Goal: Check status: Check status

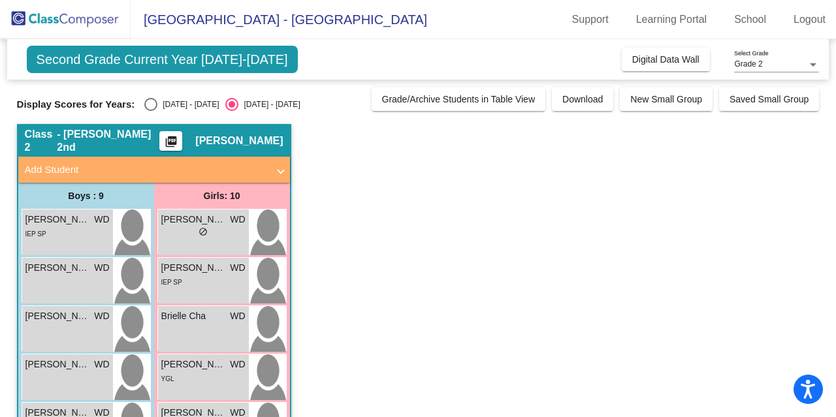
click at [183, 103] on div "[DATE] - [DATE]" at bounding box center [187, 105] width 61 height 12
click at [151, 111] on input "[DATE] - [DATE]" at bounding box center [150, 111] width 1 height 1
radio input "true"
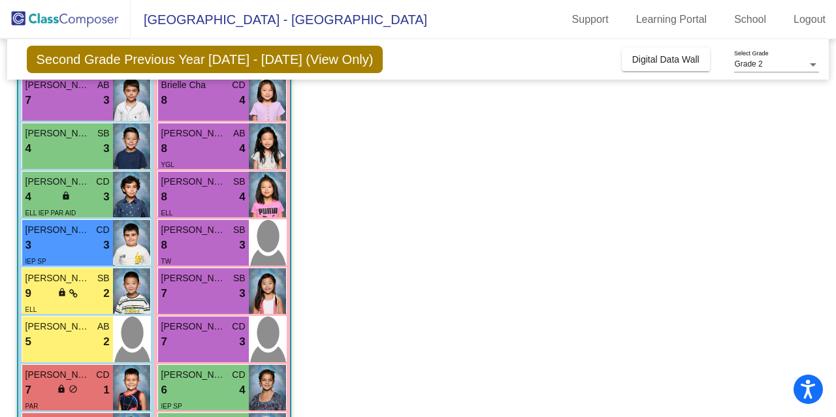
scroll to position [135, 0]
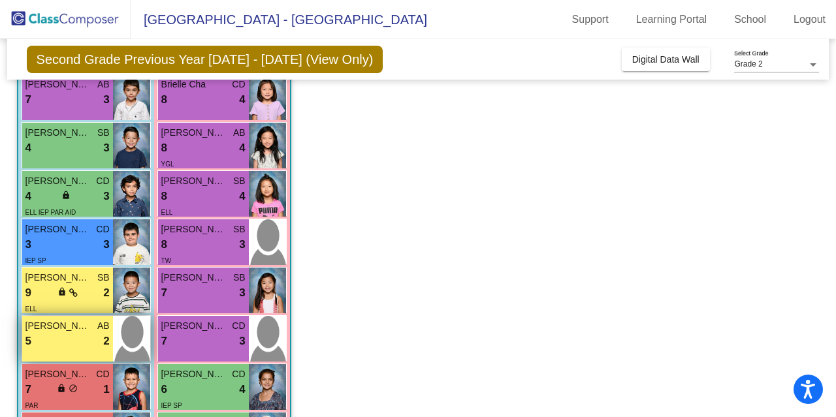
click at [80, 345] on div "5 lock do_not_disturb_alt 2" at bounding box center [67, 341] width 84 height 17
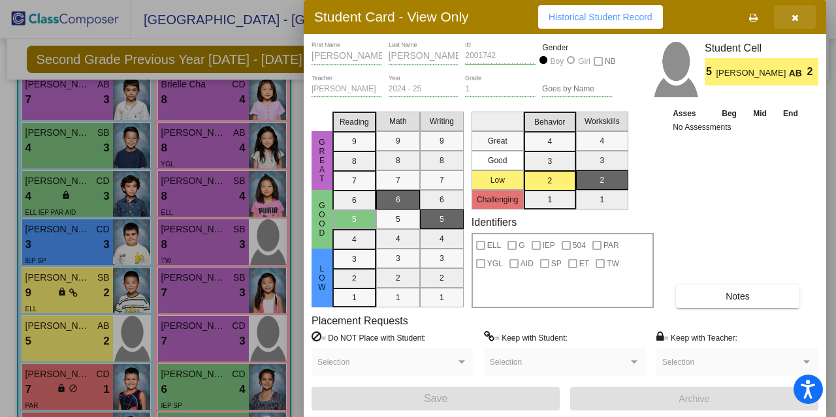
click at [794, 16] on icon "button" at bounding box center [794, 17] width 7 height 9
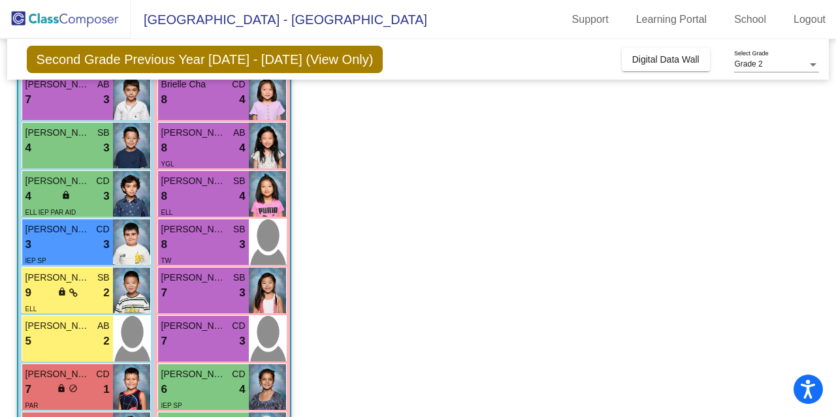
scroll to position [0, 0]
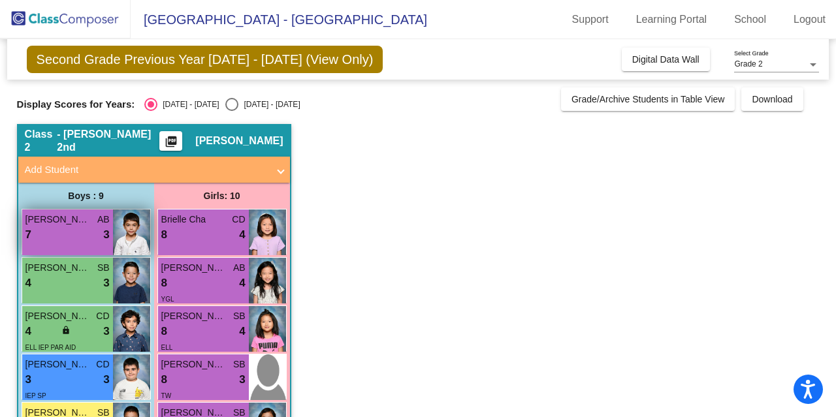
click at [52, 224] on span "[PERSON_NAME]" at bounding box center [57, 220] width 65 height 14
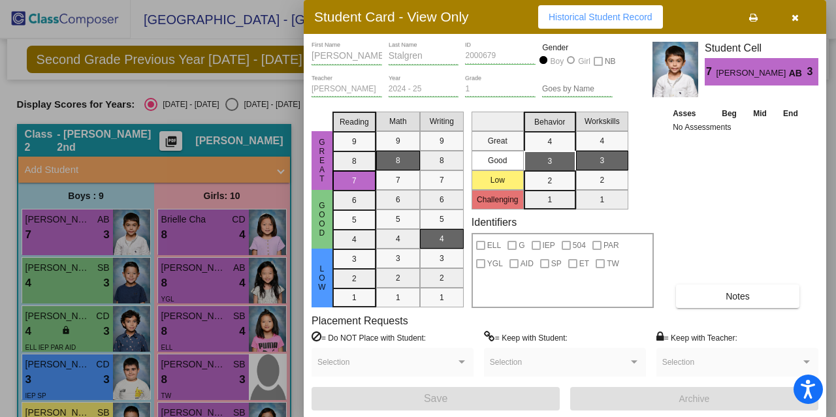
click at [798, 12] on button "button" at bounding box center [795, 17] width 42 height 24
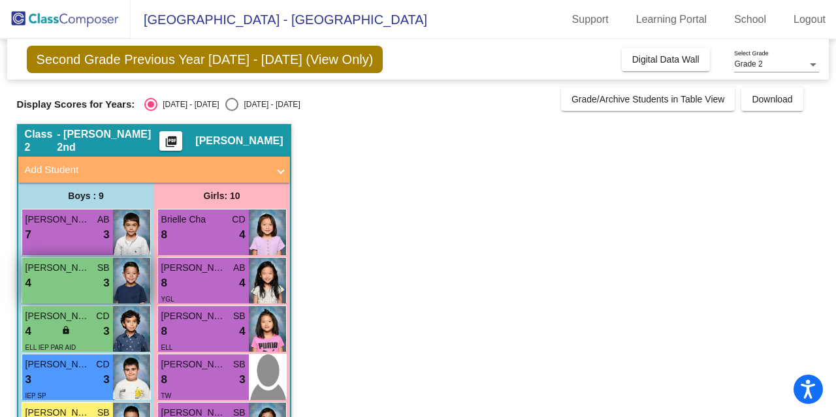
click at [104, 280] on span "3" at bounding box center [106, 283] width 6 height 17
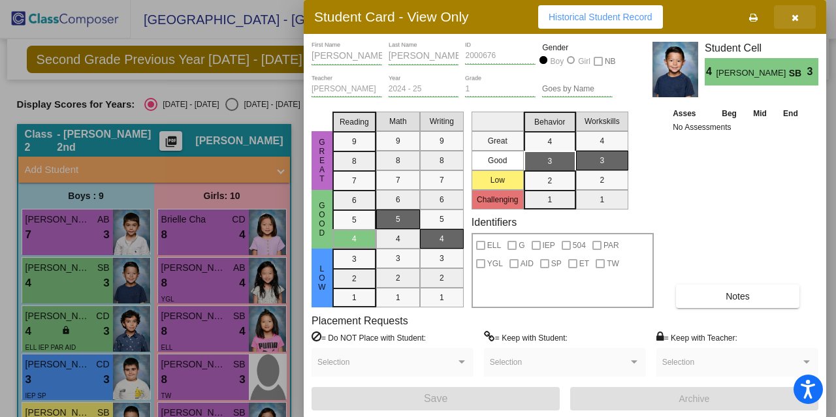
click at [789, 14] on button "button" at bounding box center [795, 17] width 42 height 24
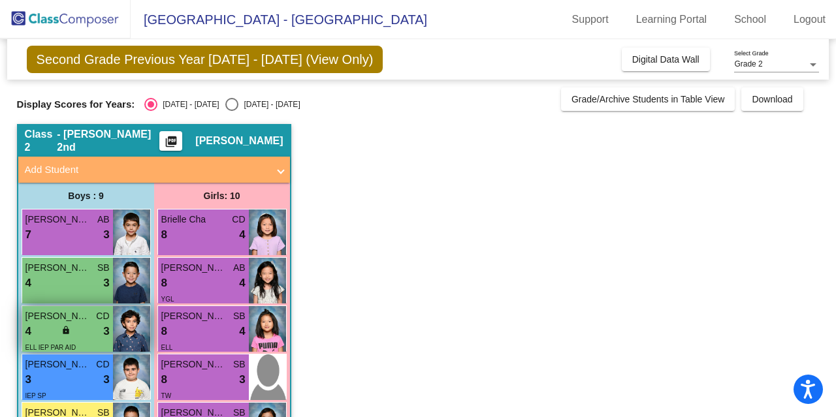
click at [98, 336] on div "4 lock do_not_disturb_alt 3" at bounding box center [67, 331] width 84 height 17
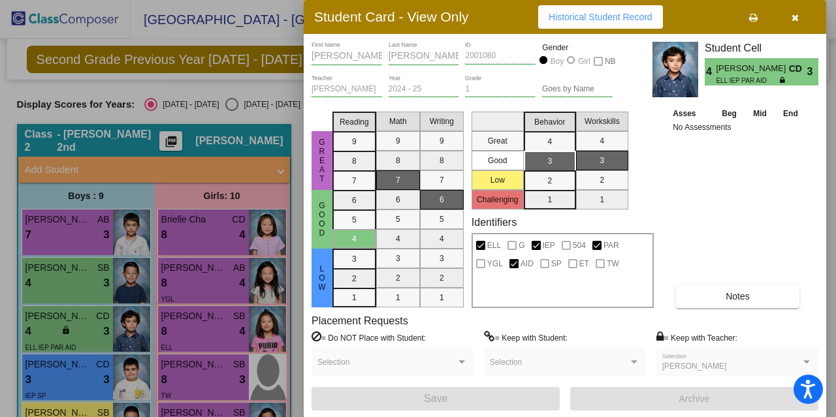
click at [791, 14] on icon "button" at bounding box center [794, 17] width 7 height 9
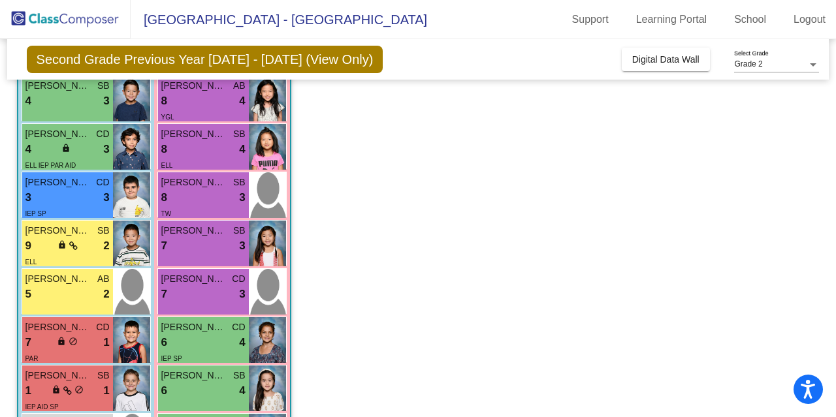
scroll to position [183, 0]
click at [67, 190] on div "3 lock do_not_disturb_alt 3" at bounding box center [67, 197] width 84 height 17
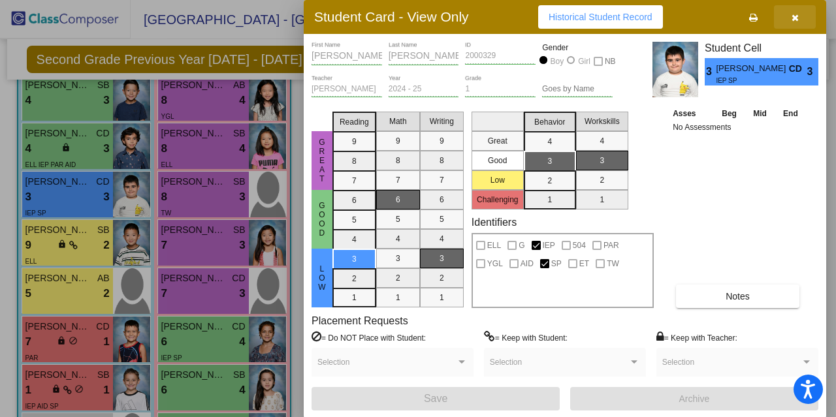
click at [799, 18] on button "button" at bounding box center [795, 17] width 42 height 24
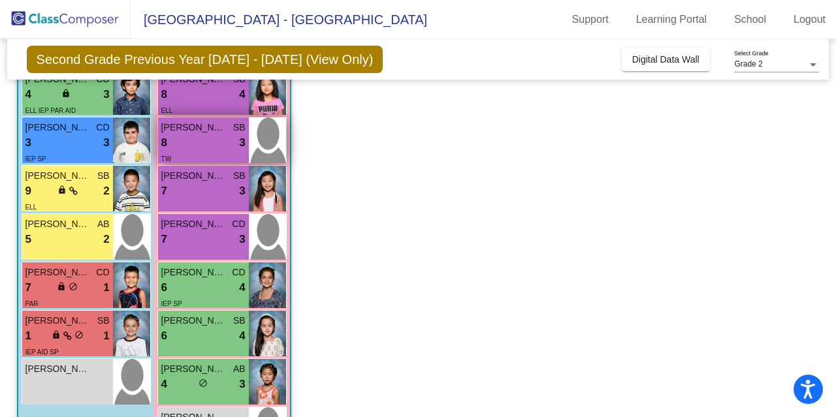
scroll to position [295, 0]
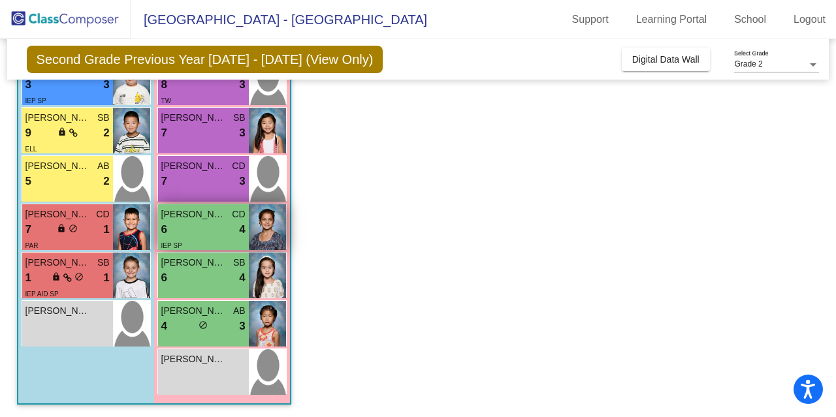
click at [203, 224] on div "6 lock do_not_disturb_alt 4" at bounding box center [203, 229] width 84 height 17
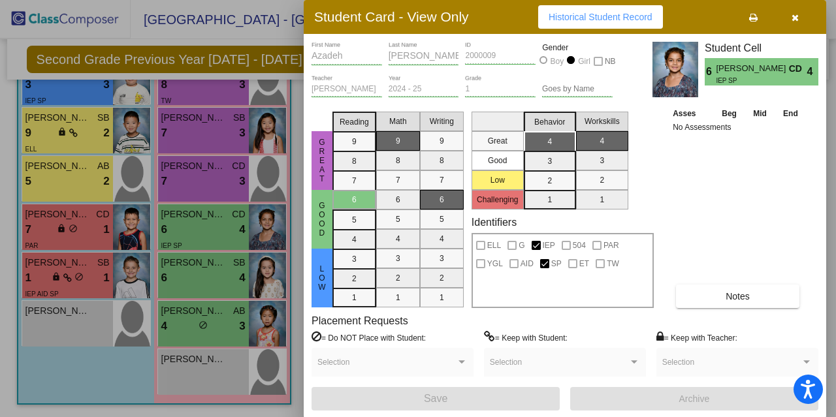
click at [799, 15] on button "button" at bounding box center [795, 17] width 42 height 24
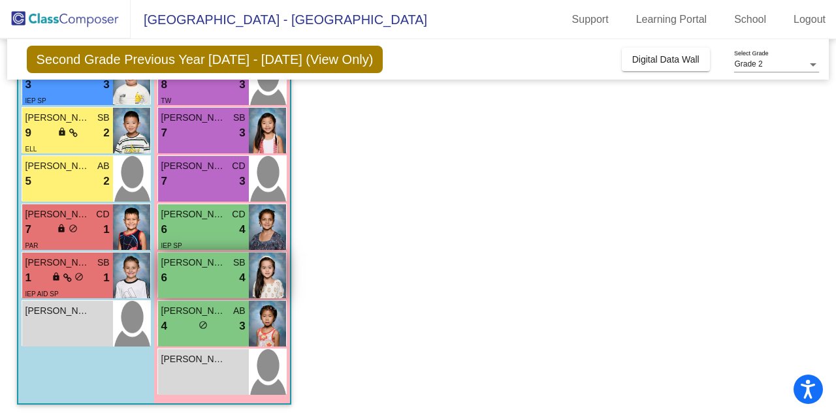
click at [215, 279] on div "6 lock do_not_disturb_alt 4" at bounding box center [203, 278] width 84 height 17
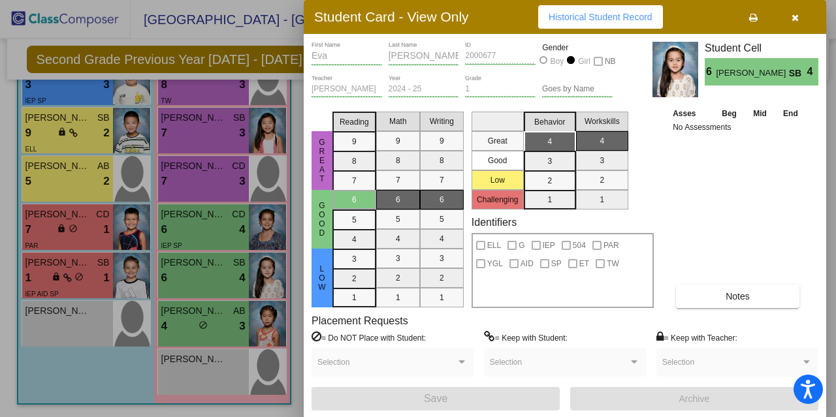
click at [799, 10] on button "button" at bounding box center [795, 17] width 42 height 24
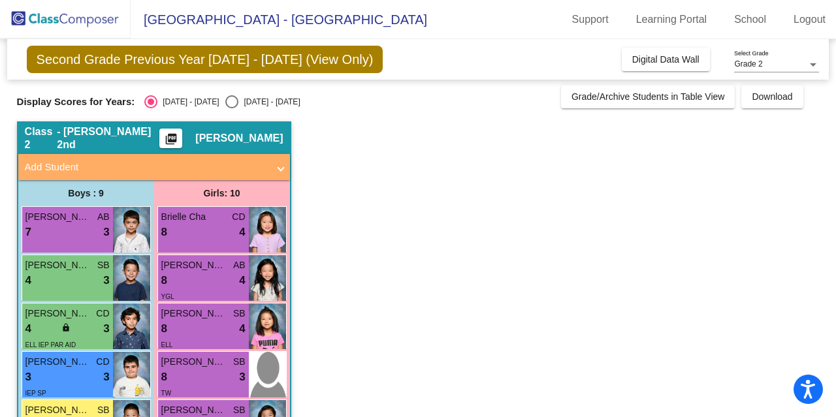
scroll to position [0, 0]
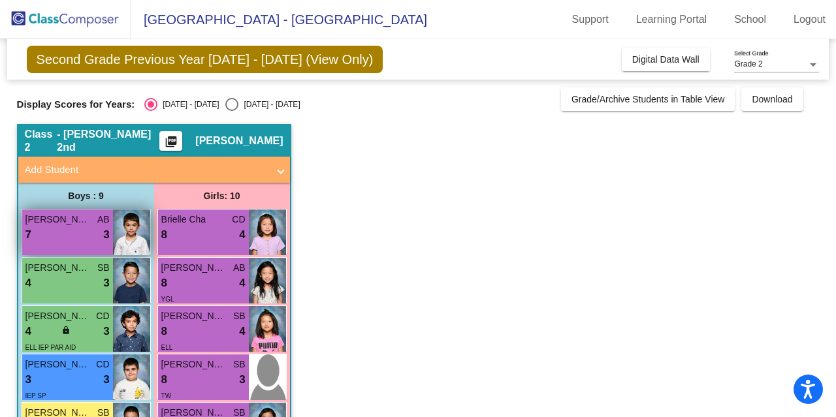
click at [50, 232] on div "7 lock do_not_disturb_alt 3" at bounding box center [67, 235] width 84 height 17
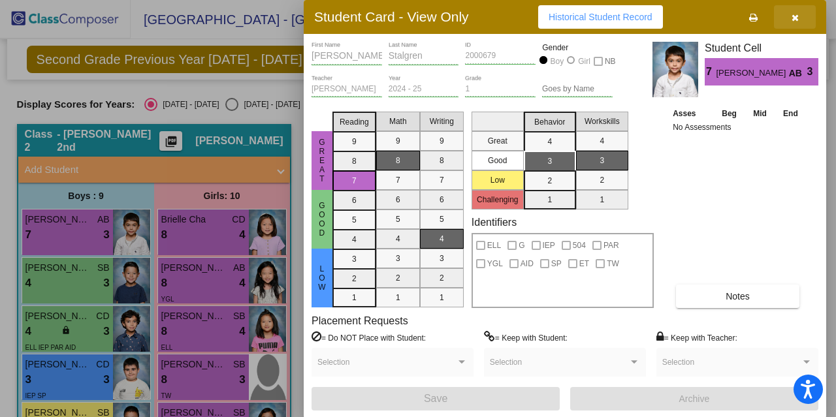
click at [799, 19] on button "button" at bounding box center [795, 17] width 42 height 24
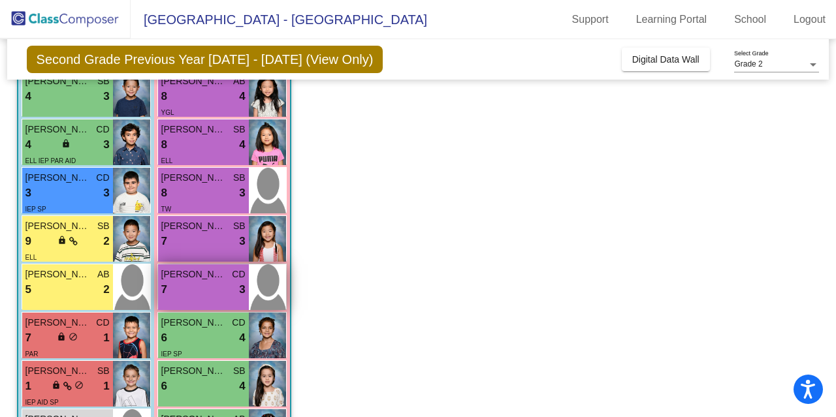
scroll to position [170, 0]
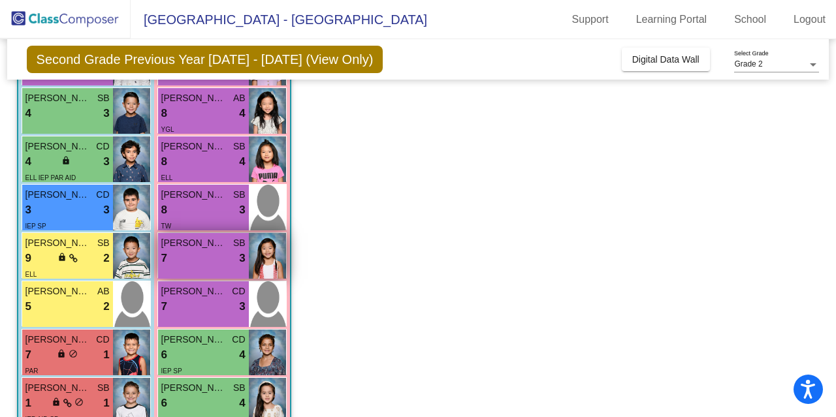
click at [206, 258] on div "7 lock do_not_disturb_alt 3" at bounding box center [203, 258] width 84 height 17
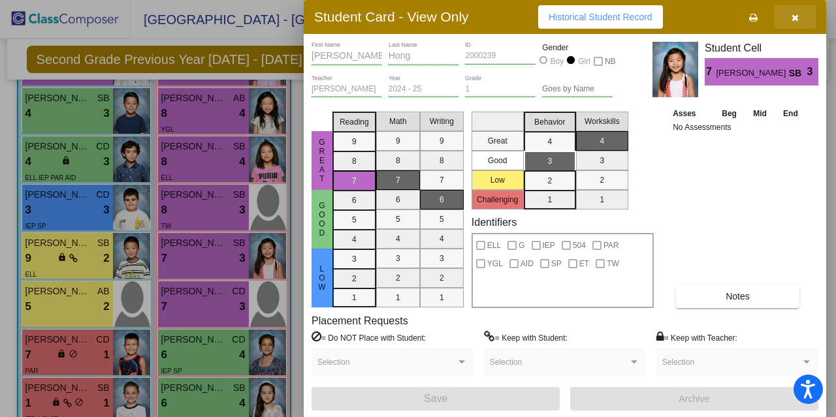
click at [798, 16] on icon "button" at bounding box center [794, 17] width 7 height 9
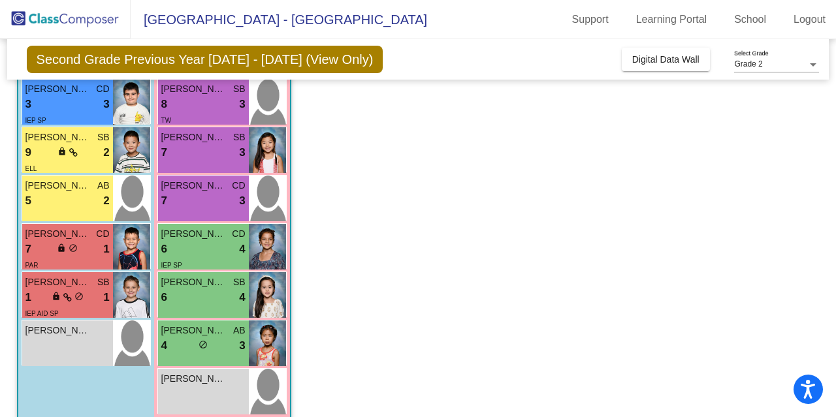
scroll to position [46, 0]
